Goal: Obtain resource: Download file/media

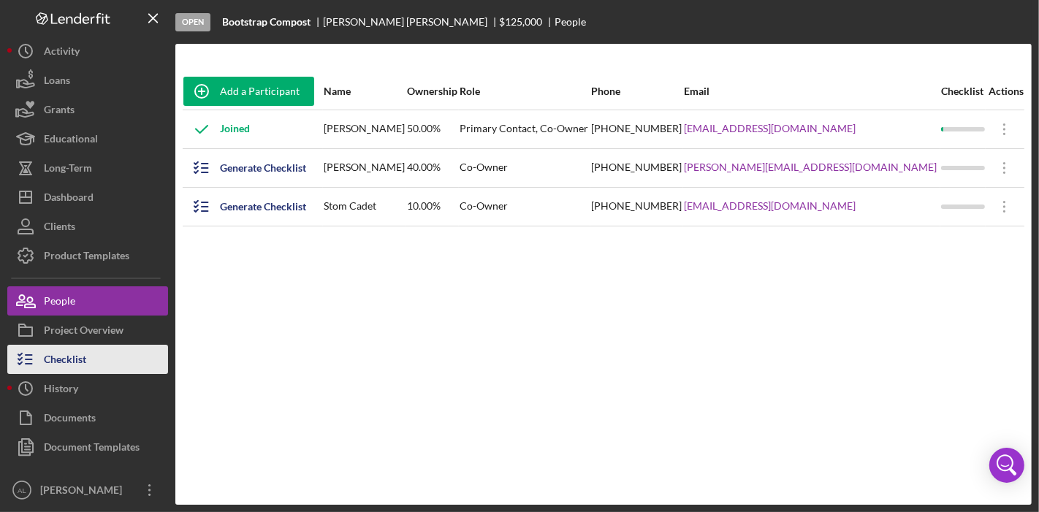
click at [77, 354] on div "Checklist" at bounding box center [65, 361] width 42 height 33
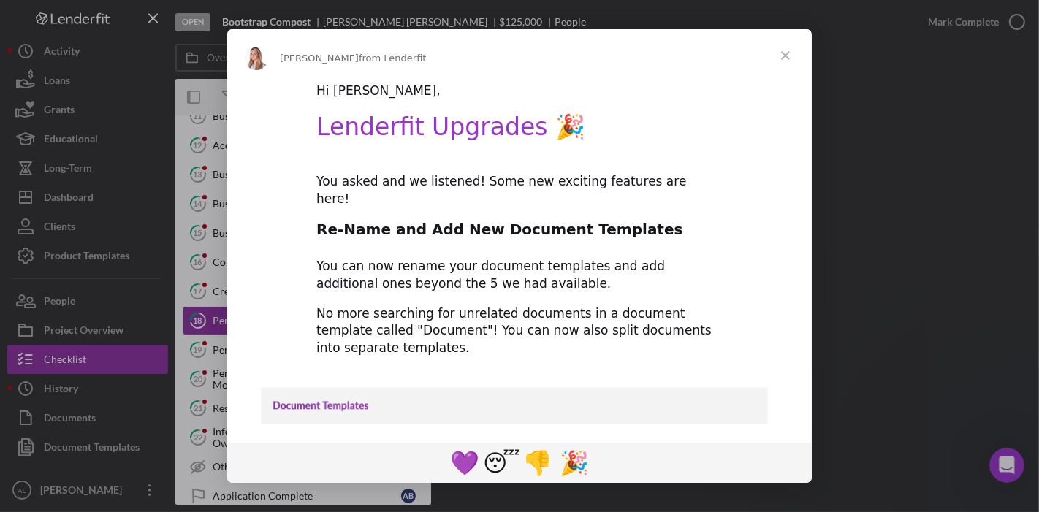
click at [781, 50] on span "Close" at bounding box center [785, 55] width 53 height 53
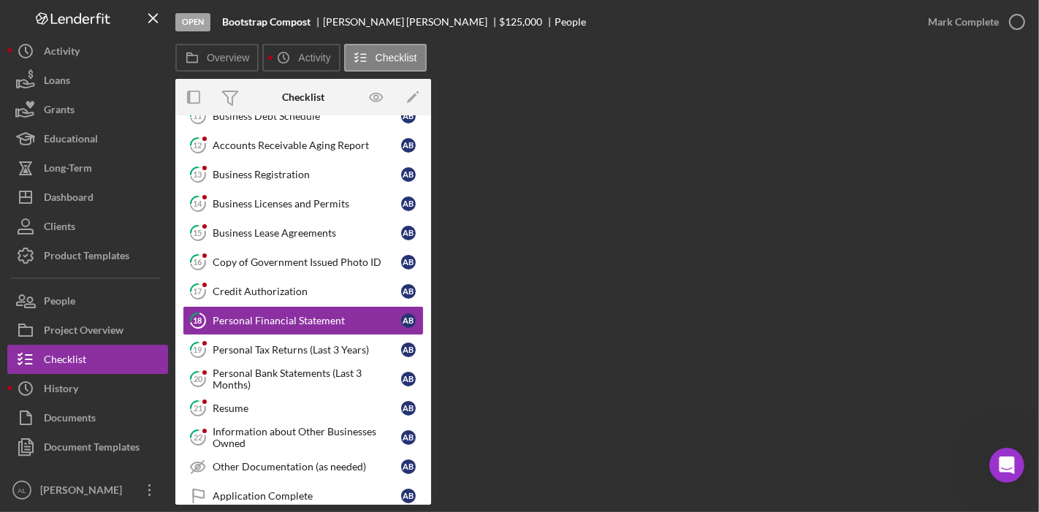
drag, startPoint x: 431, startPoint y: 343, endPoint x: 425, endPoint y: 318, distance: 25.5
click at [425, 318] on div "Overview Internal Workflow Stage Open Icon/Dropdown Arrow Archive (can unarchiv…" at bounding box center [603, 292] width 857 height 426
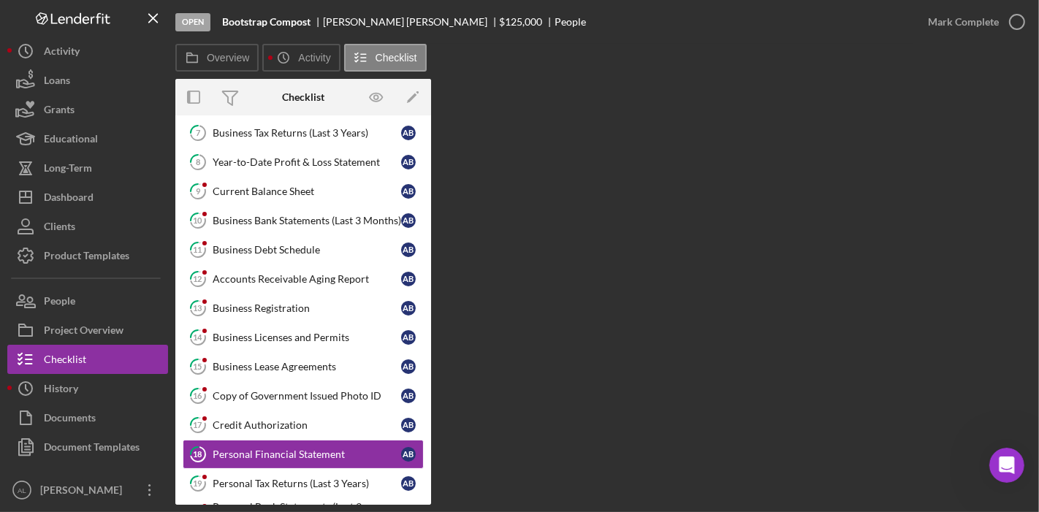
scroll to position [425, 0]
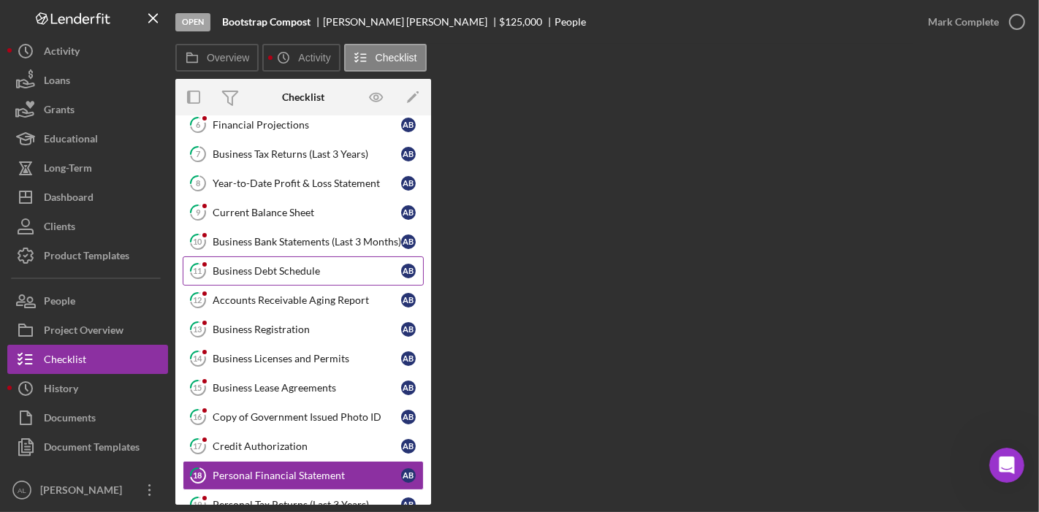
click at [316, 265] on div "Business Debt Schedule" at bounding box center [307, 271] width 189 height 12
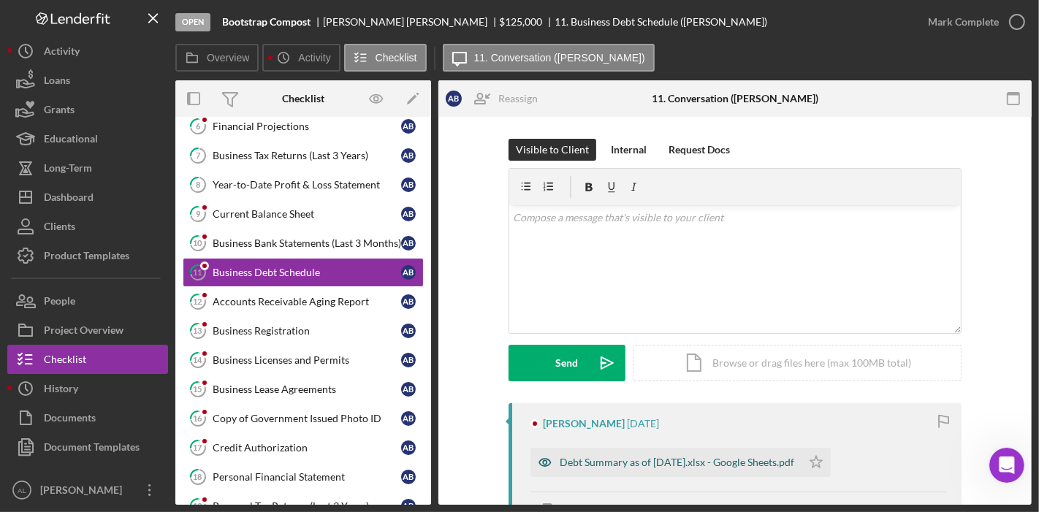
click at [679, 457] on div "Debt Summary as of [DATE].xlsx - Google Sheets.pdf" at bounding box center [677, 463] width 235 height 12
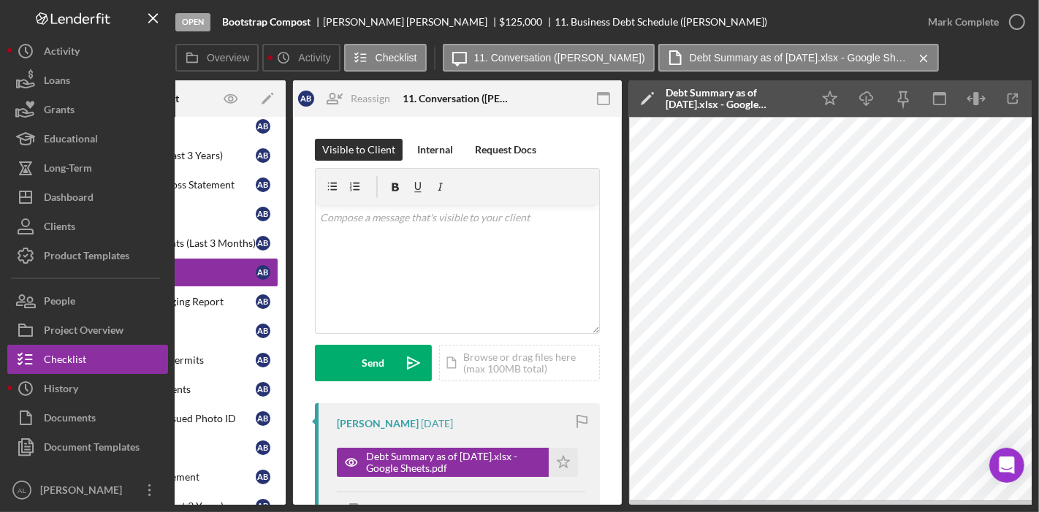
scroll to position [0, 181]
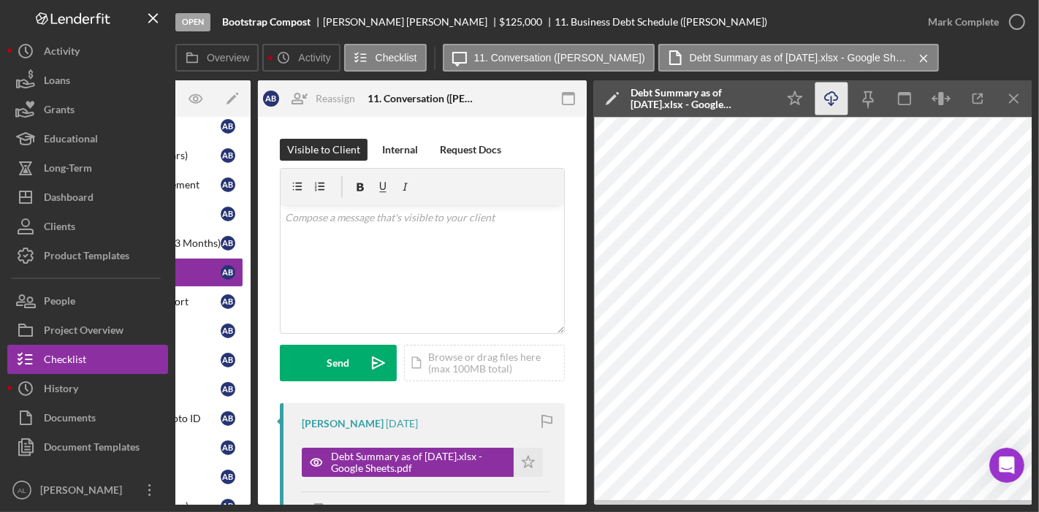
click at [836, 102] on icon "Icon/Download" at bounding box center [832, 99] width 33 height 33
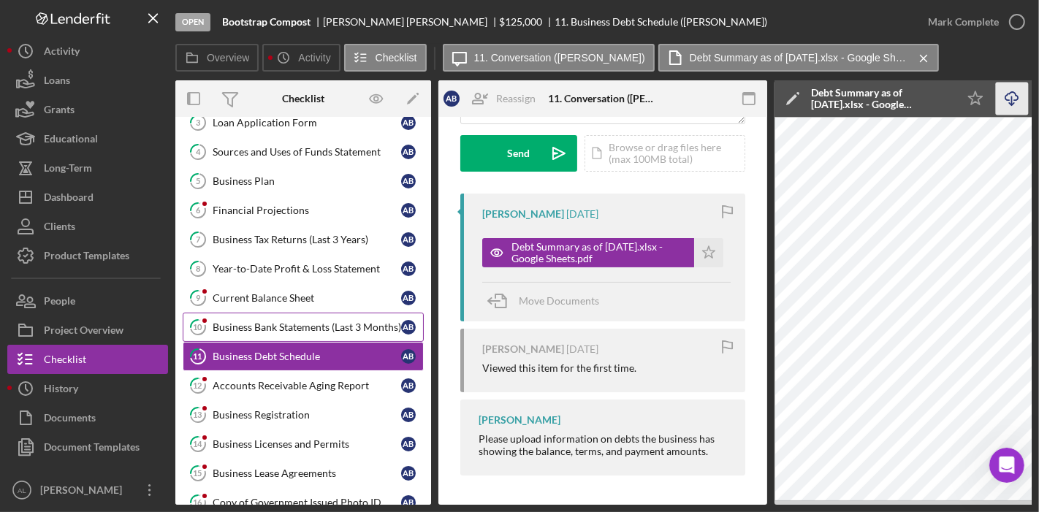
scroll to position [339, 0]
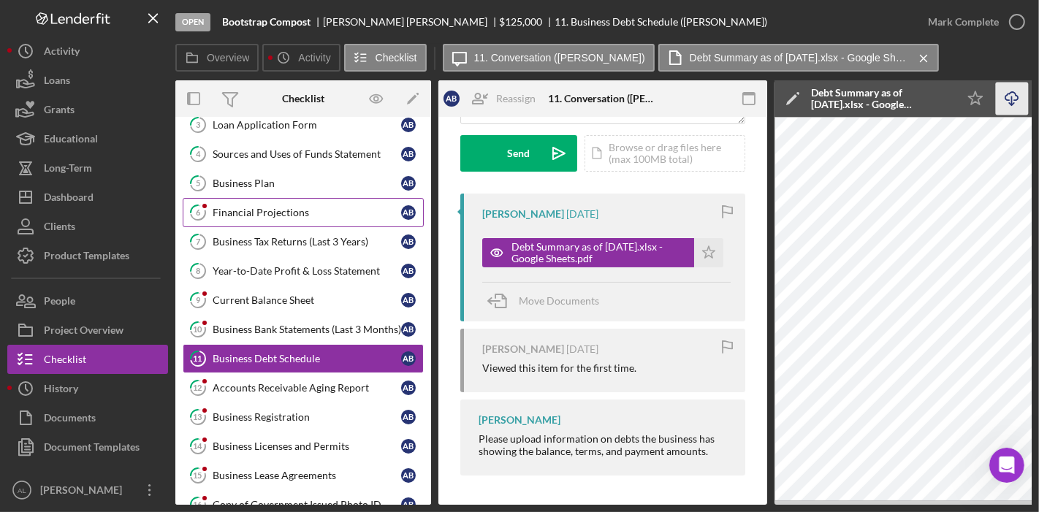
click at [284, 210] on div "Financial Projections" at bounding box center [307, 213] width 189 height 12
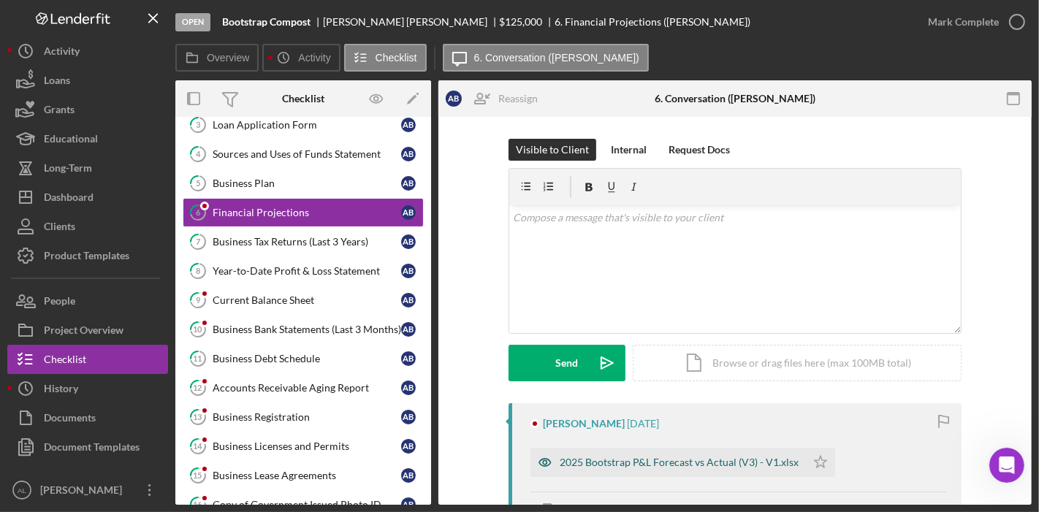
click at [674, 463] on div "2025 Bootstrap P&L Forecast vs Actual (V3) - V1.xlsx" at bounding box center [679, 463] width 239 height 12
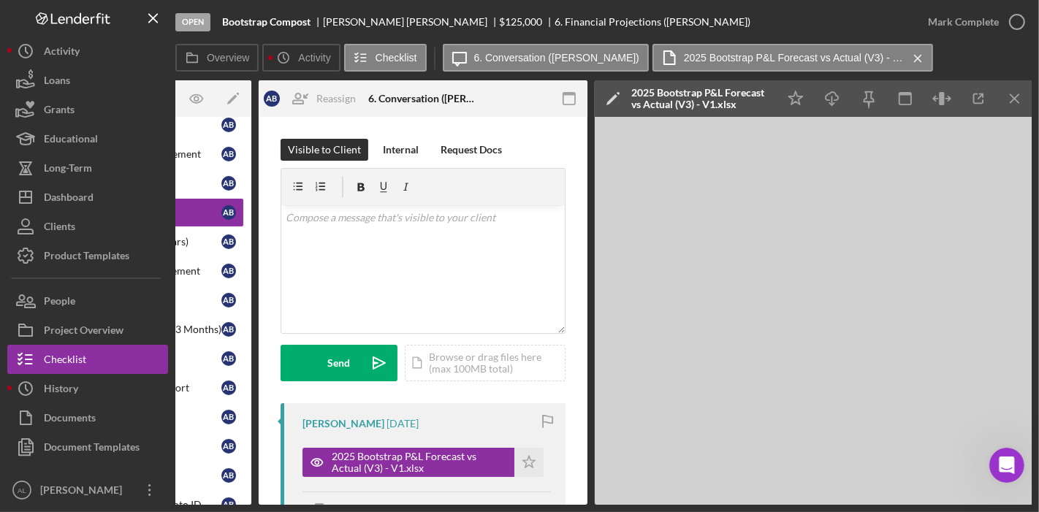
scroll to position [0, 181]
drag, startPoint x: 491, startPoint y: 506, endPoint x: 474, endPoint y: 505, distance: 17.6
click at [474, 505] on div "Open Bootstrap Compost [PERSON_NAME] $125,000 $125,000 6. Financial Projections…" at bounding box center [519, 256] width 1039 height 512
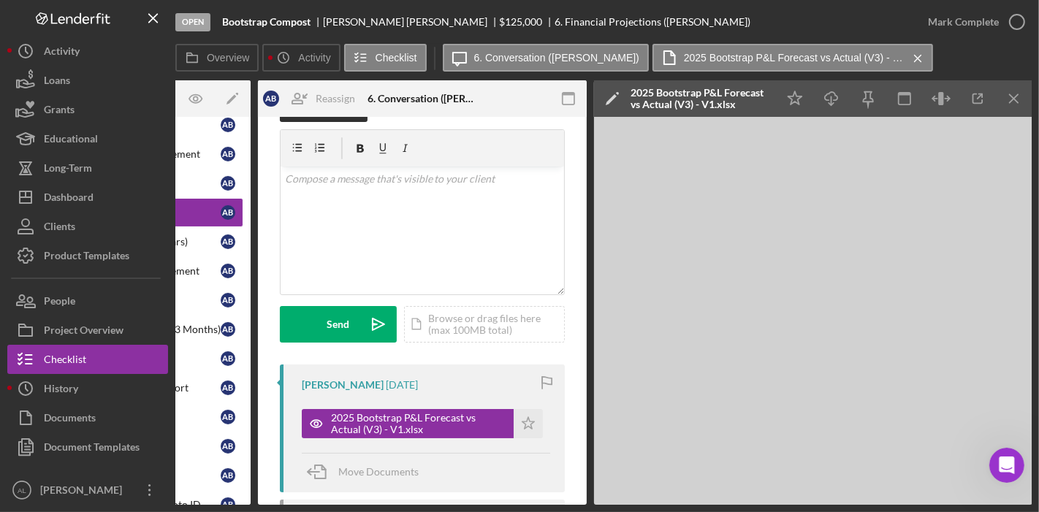
scroll to position [82, 0]
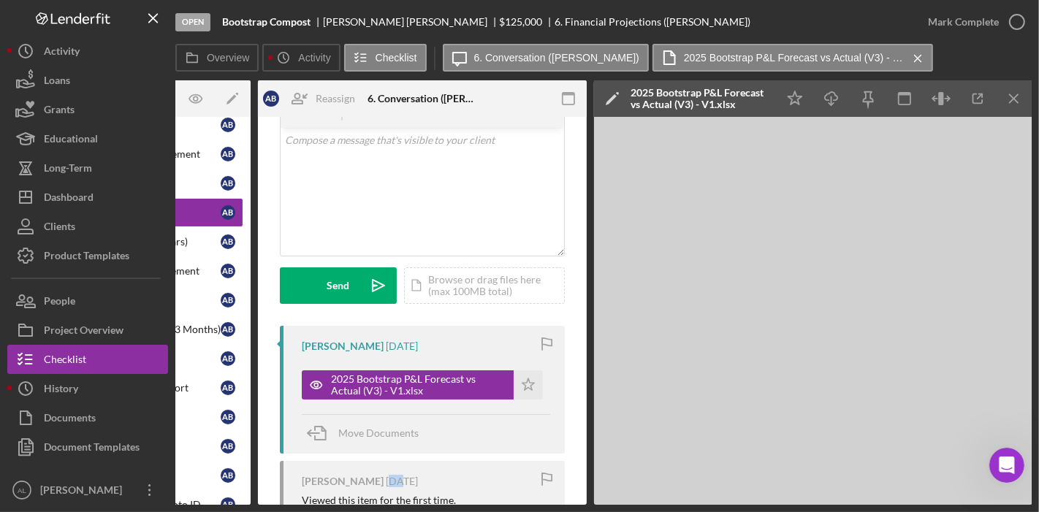
drag, startPoint x: 471, startPoint y: 499, endPoint x: 380, endPoint y: 496, distance: 91.4
click at [380, 496] on div "[PERSON_NAME] [DATE] 2025 Bootstrap P&L Forecast vs Actual (V3) - V1.xlsx Icon/…" at bounding box center [422, 494] width 285 height 336
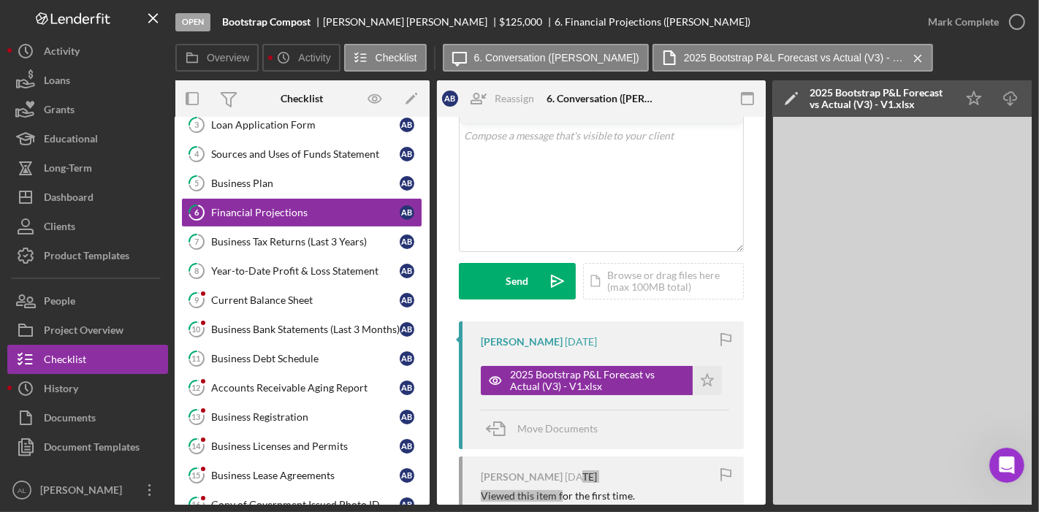
scroll to position [0, 0]
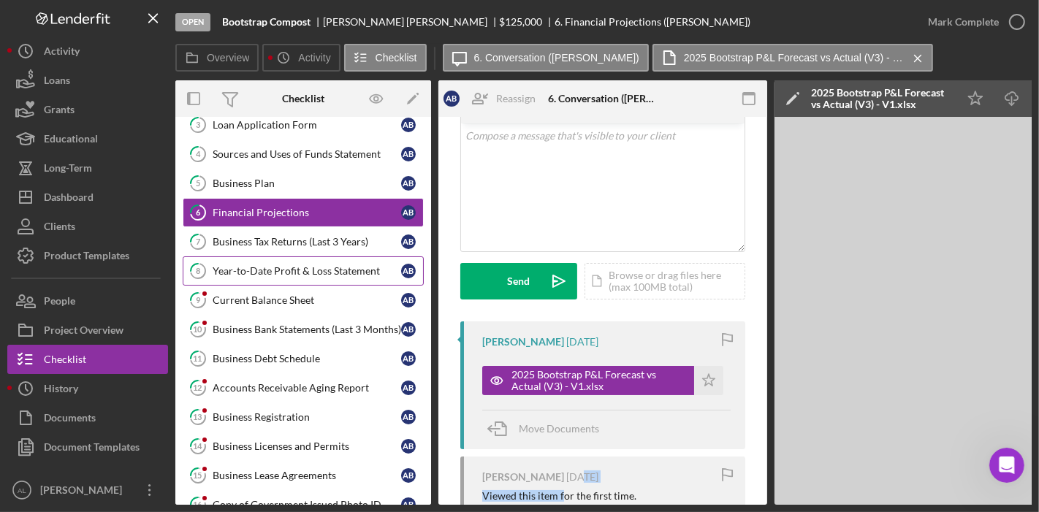
click at [296, 265] on div "Year-to-Date Profit & Loss Statement" at bounding box center [307, 271] width 189 height 12
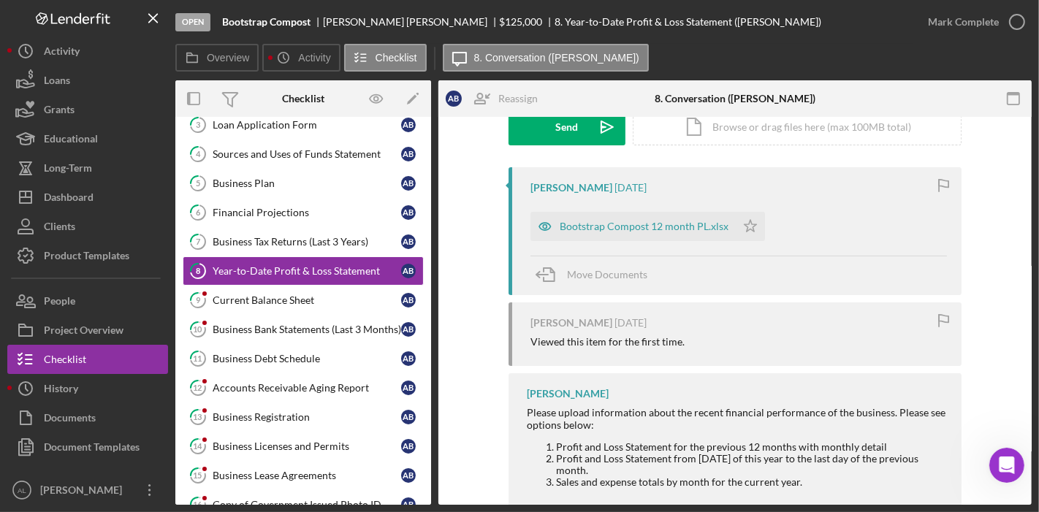
scroll to position [223, 0]
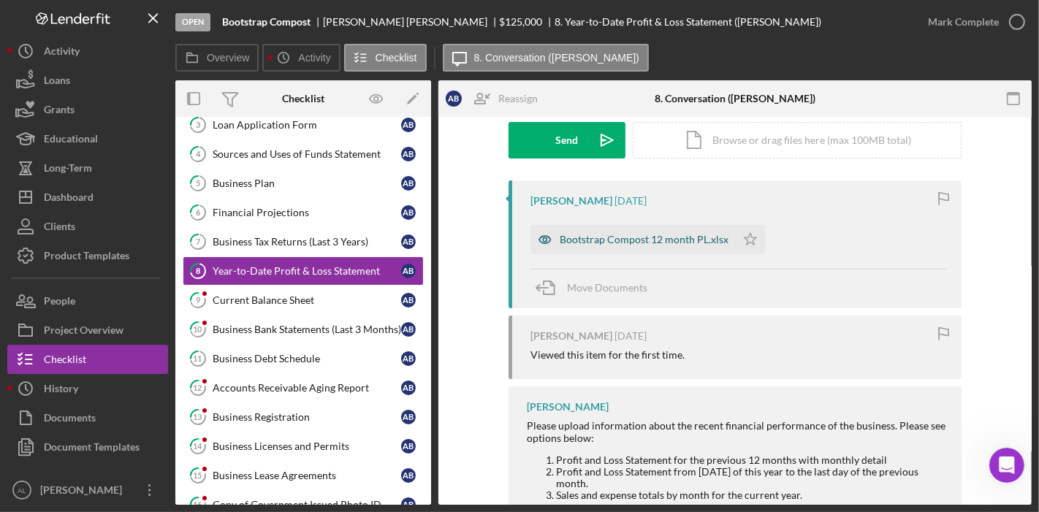
click at [615, 238] on div "Bootstrap Compost 12 month PL.xlsx" at bounding box center [644, 240] width 169 height 12
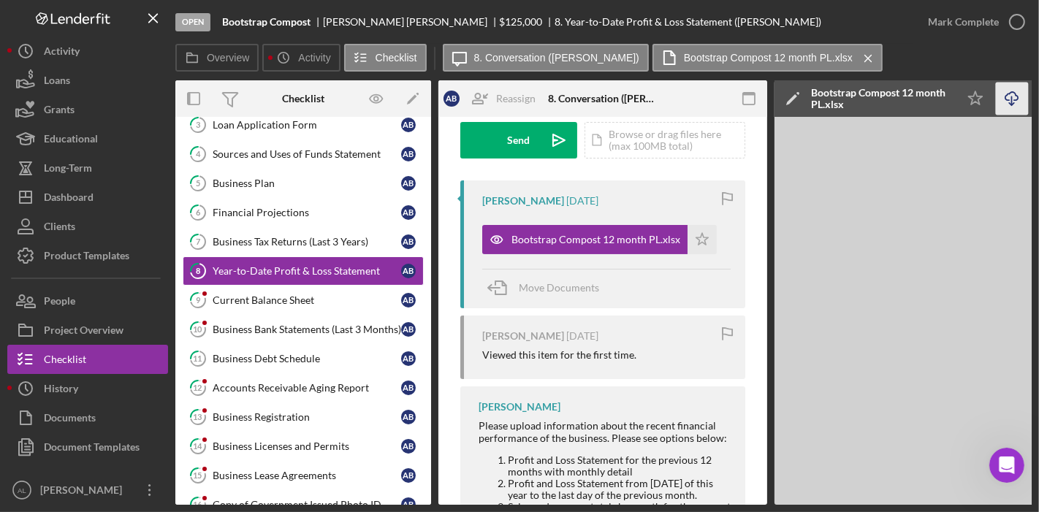
click at [1015, 98] on icon "Icon/Download" at bounding box center [1012, 99] width 33 height 33
click at [101, 289] on button "People" at bounding box center [87, 301] width 161 height 29
